Goal: Leave review/rating

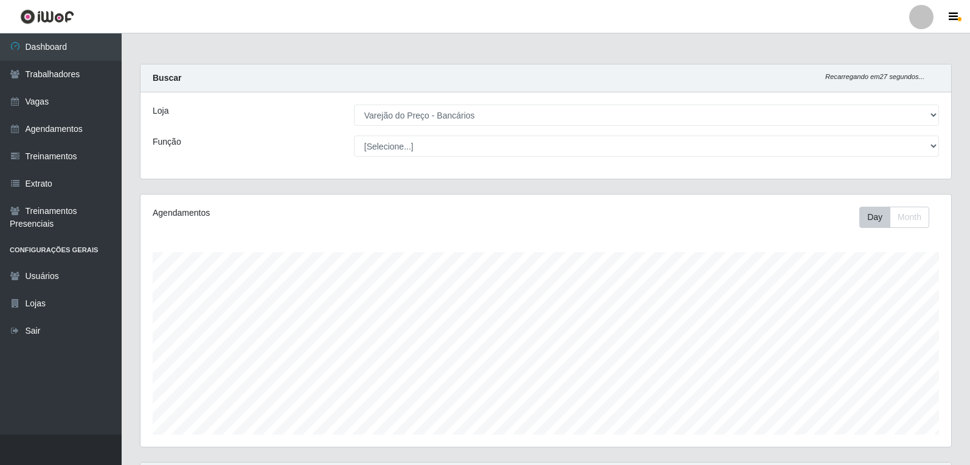
select select "157"
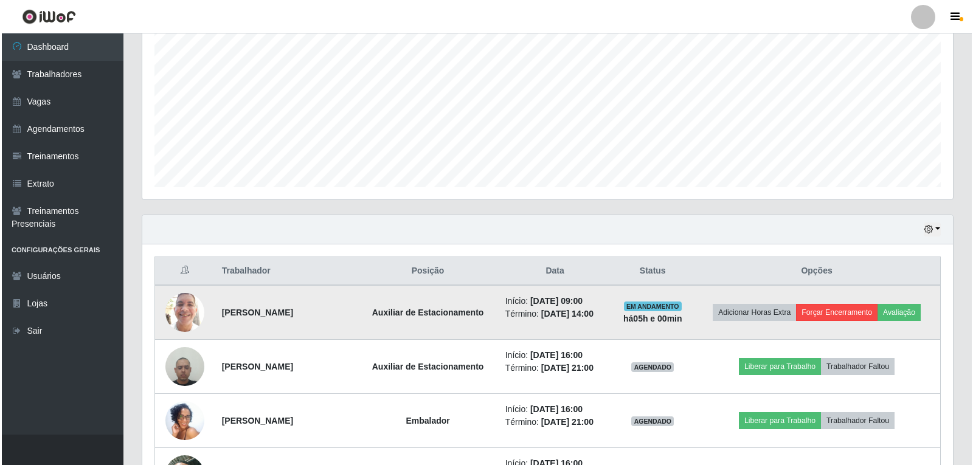
scroll to position [252, 810]
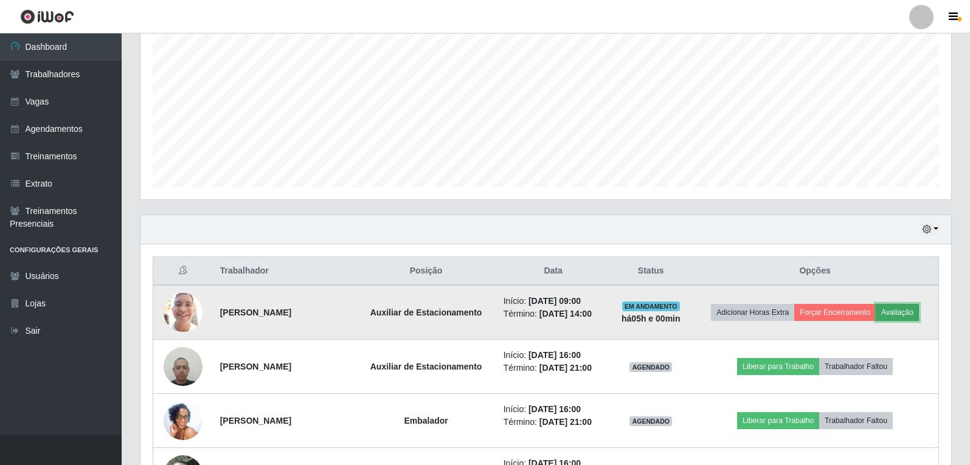
click at [910, 311] on button "Avaliação" at bounding box center [896, 312] width 43 height 17
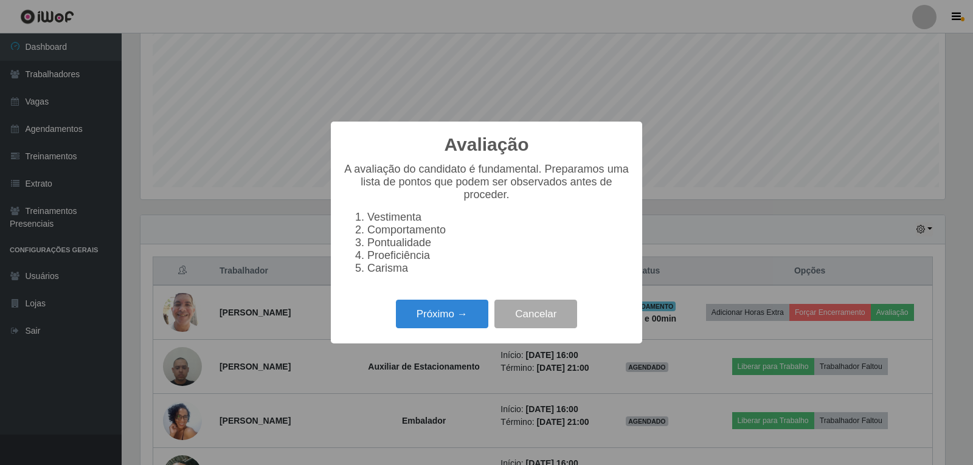
scroll to position [252, 804]
click at [455, 319] on button "Próximo →" at bounding box center [442, 314] width 92 height 29
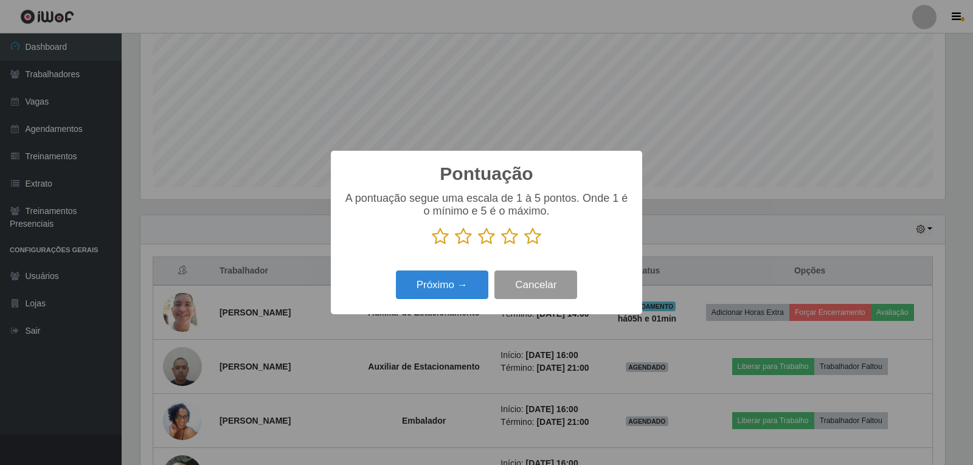
scroll to position [607635, 607083]
click at [530, 243] on icon at bounding box center [532, 236] width 17 height 18
click at [524, 246] on input "radio" at bounding box center [524, 246] width 0 height 0
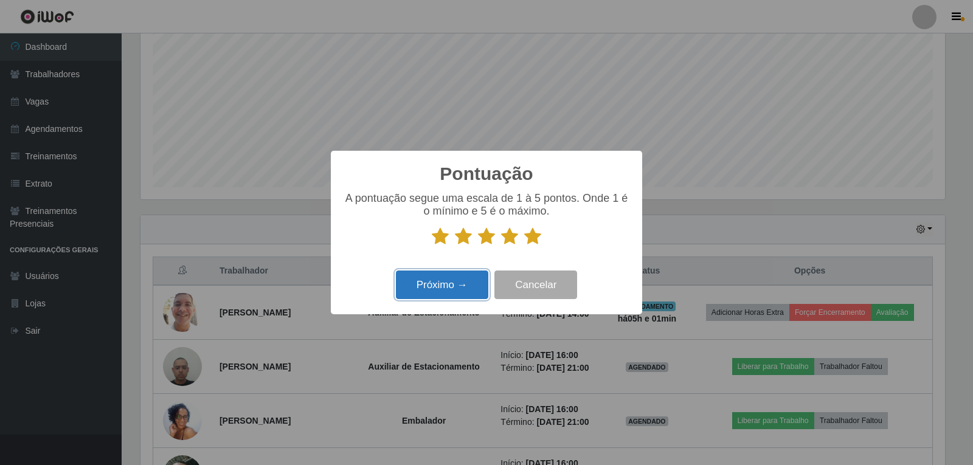
click at [452, 292] on button "Próximo →" at bounding box center [442, 285] width 92 height 29
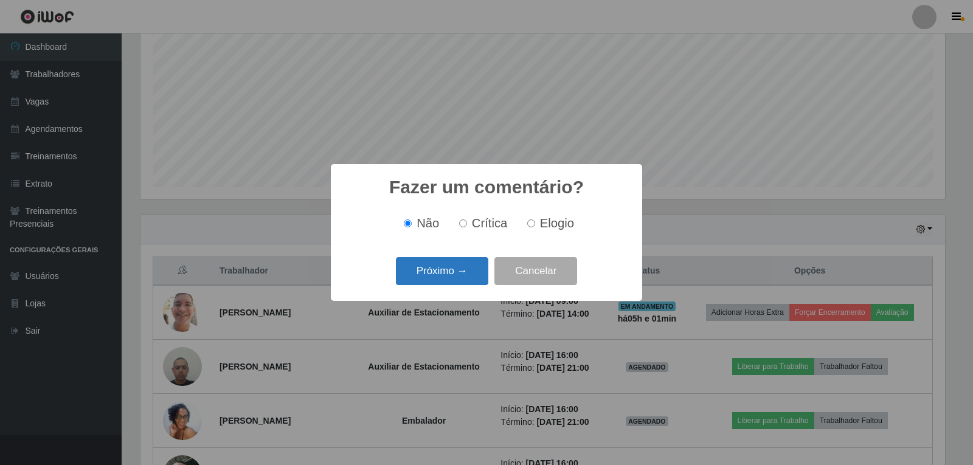
click at [453, 281] on button "Próximo →" at bounding box center [442, 271] width 92 height 29
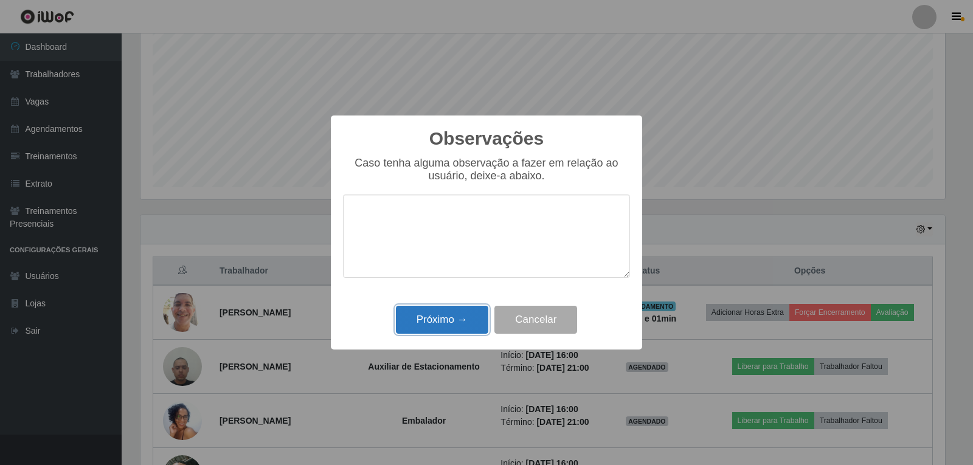
click at [440, 317] on button "Próximo →" at bounding box center [442, 320] width 92 height 29
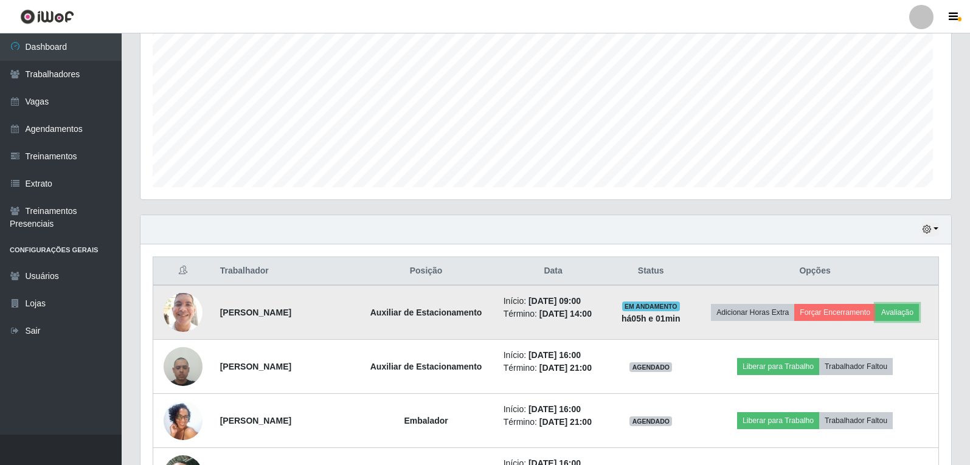
scroll to position [252, 810]
click at [831, 314] on button "Forçar Encerramento" at bounding box center [834, 312] width 81 height 17
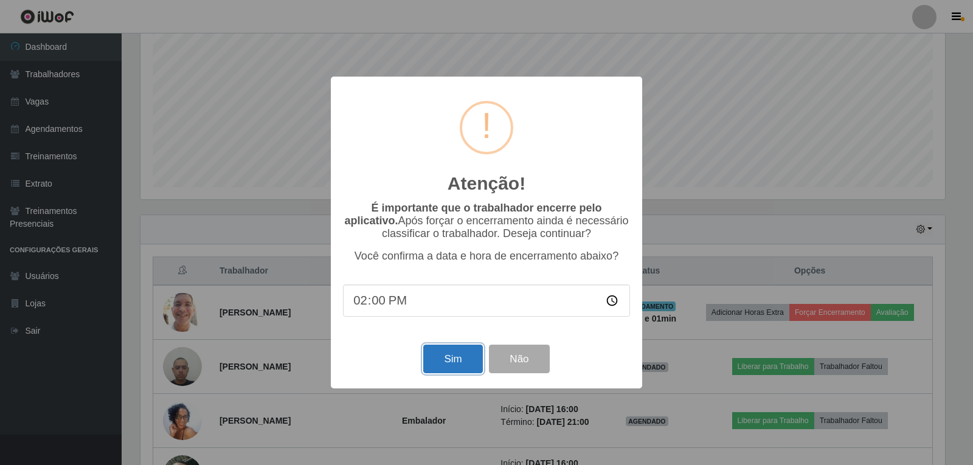
click at [448, 357] on button "Sim" at bounding box center [452, 359] width 59 height 29
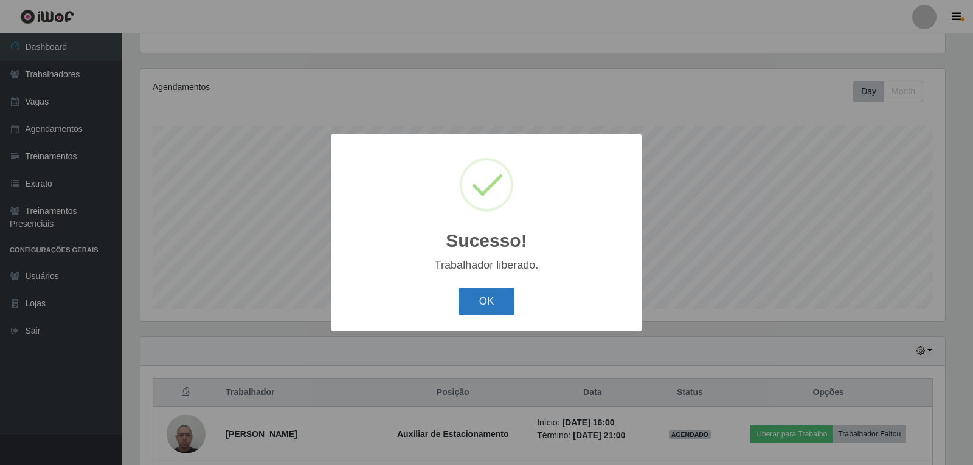
click at [471, 309] on button "OK" at bounding box center [486, 302] width 57 height 29
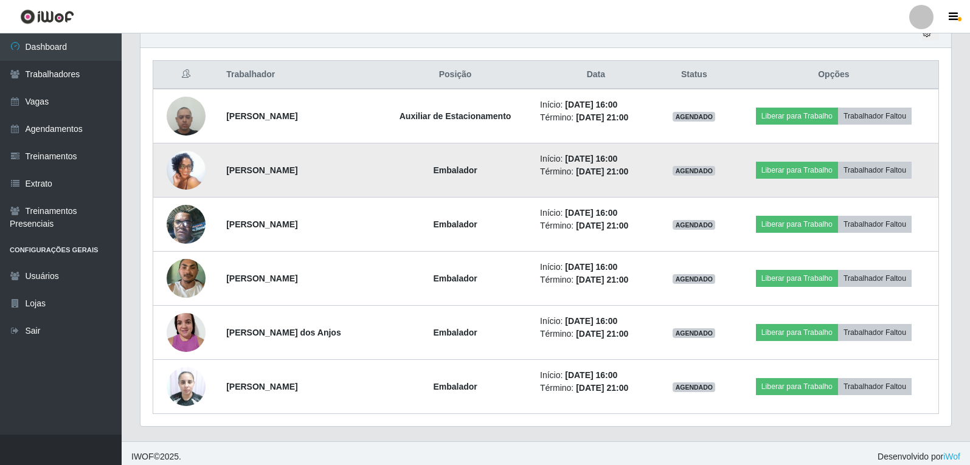
scroll to position [450, 0]
